Goal: Task Accomplishment & Management: Use online tool/utility

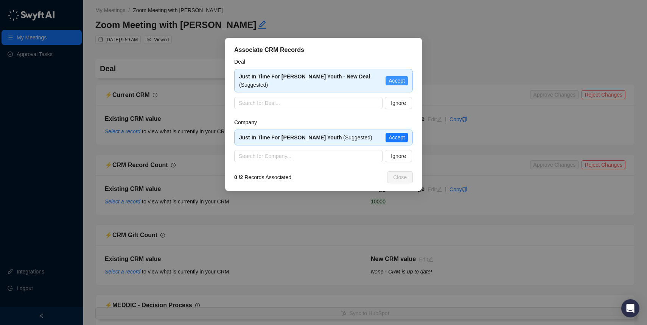
click at [398, 78] on span "Accept" at bounding box center [397, 80] width 16 height 8
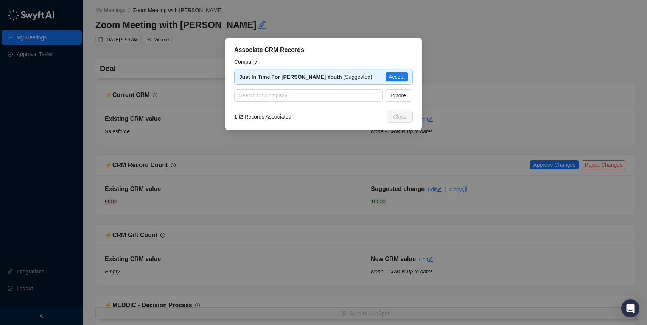
click at [398, 75] on span "Accept" at bounding box center [397, 77] width 16 height 8
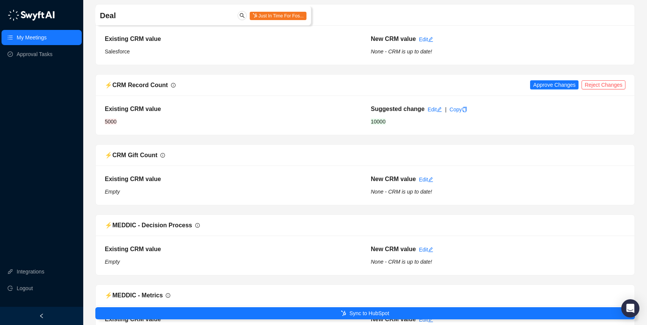
scroll to position [126, 0]
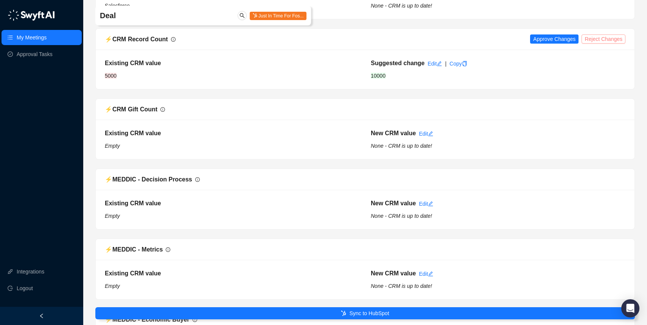
click at [612, 39] on span "Reject Changes" at bounding box center [604, 39] width 38 height 8
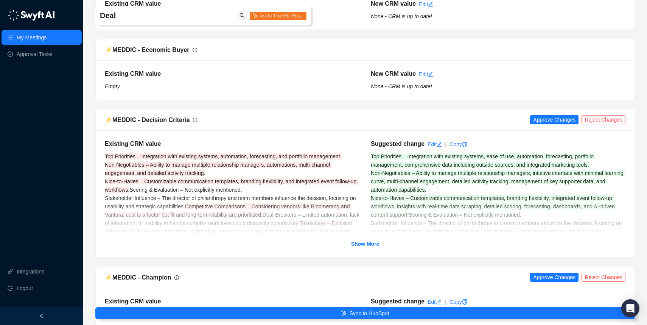
scroll to position [450, 0]
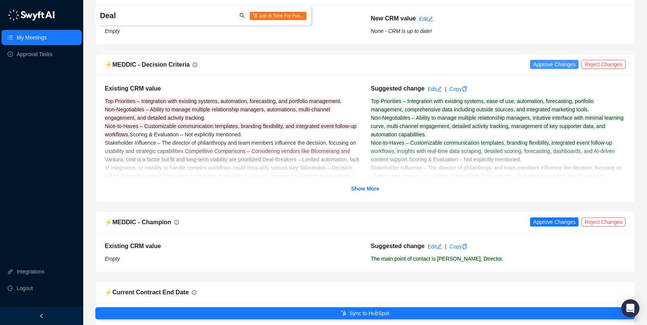
click at [535, 64] on span "Approve Changes" at bounding box center [554, 64] width 42 height 8
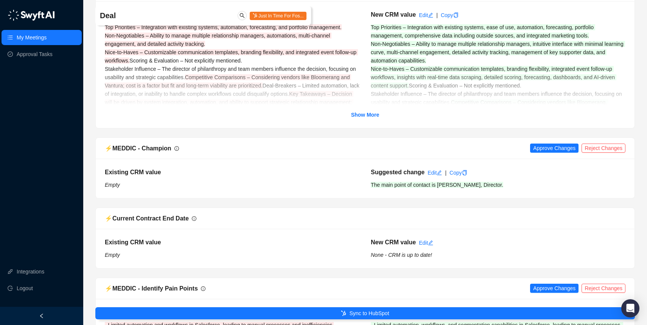
scroll to position [556, 0]
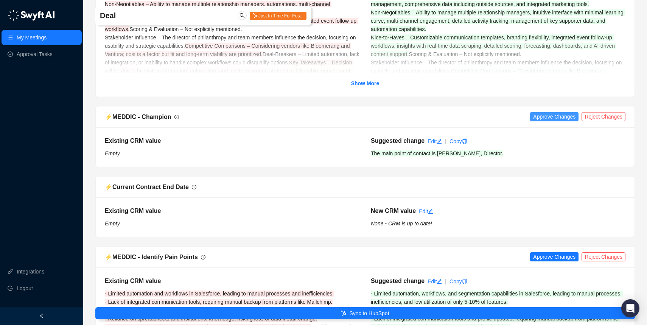
click at [537, 115] on span "Approve Changes" at bounding box center [554, 116] width 42 height 8
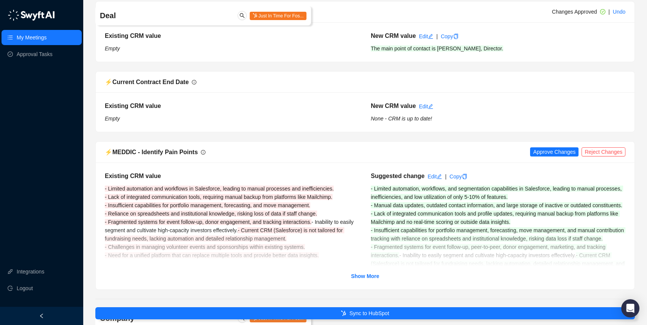
scroll to position [668, 0]
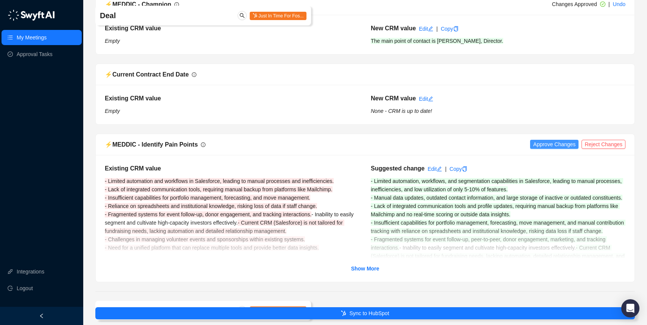
click at [543, 143] on span "Approve Changes" at bounding box center [554, 144] width 42 height 8
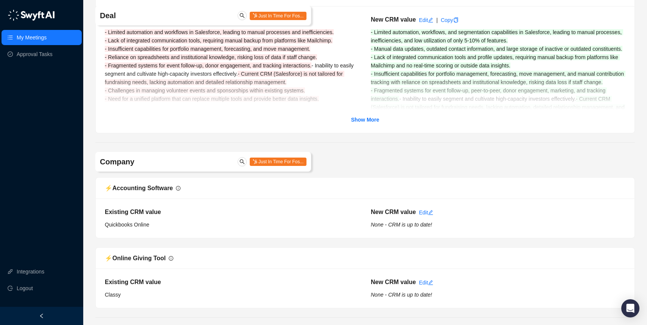
scroll to position [873, 0]
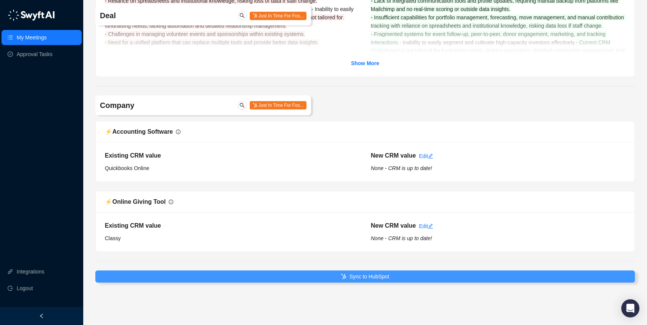
click at [381, 275] on span "Sync to HubSpot" at bounding box center [369, 276] width 40 height 8
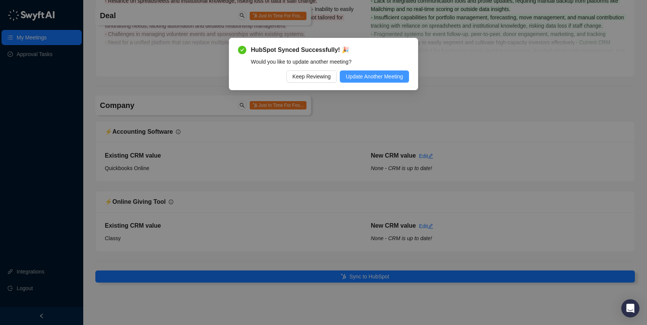
click at [358, 75] on span "Update Another Meeting" at bounding box center [374, 76] width 57 height 8
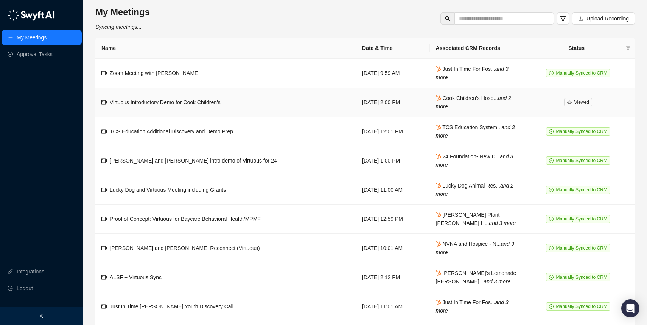
click at [231, 97] on td "Virtuous Introductory Demo for Cook Children's" at bounding box center [225, 102] width 261 height 29
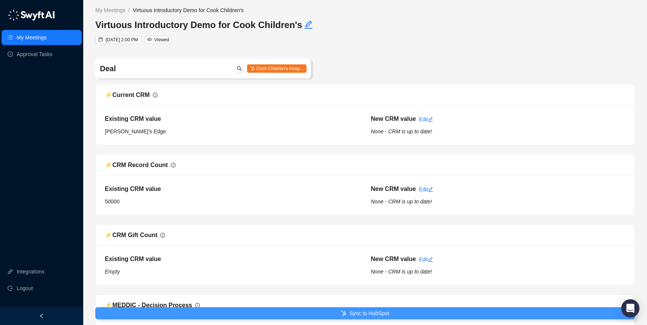
click at [340, 319] on button "Sync to HubSpot" at bounding box center [365, 313] width 540 height 12
